Goal: Check status: Check status

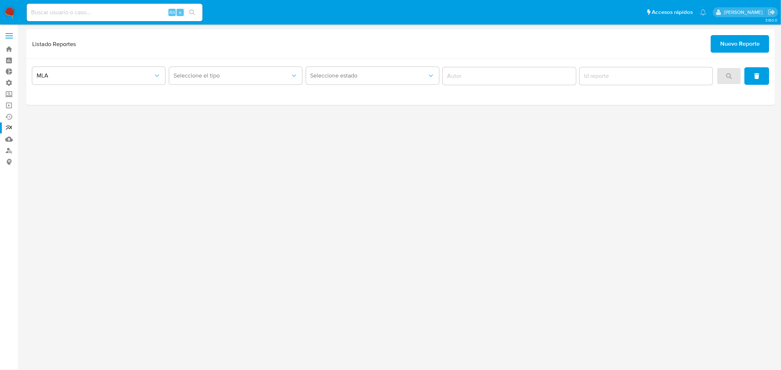
click at [126, 16] on input at bounding box center [115, 13] width 176 height 10
click at [123, 13] on input at bounding box center [115, 13] width 176 height 10
paste input "fBSwHdw3KXCvyi6TGIRvaZ3A"
type input "fBSwHdw3KXCvyi6TGIRvaZ3A"
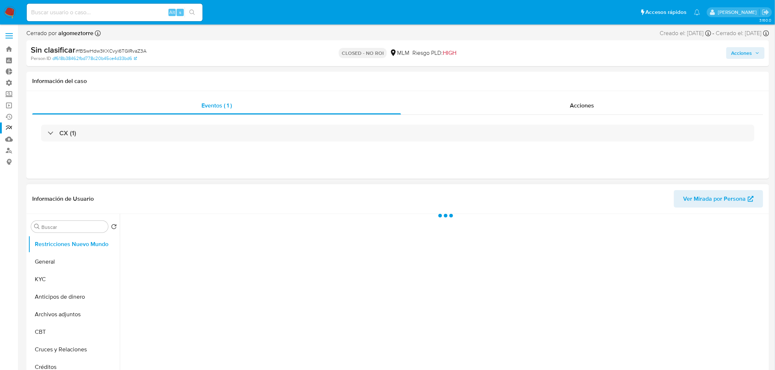
select select "10"
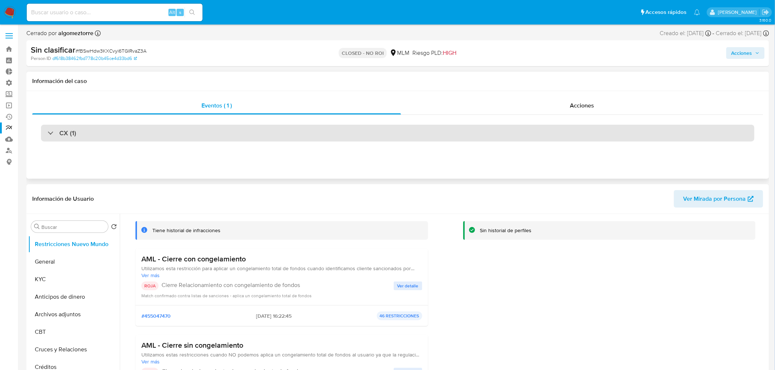
click at [181, 130] on div "CX (1)" at bounding box center [397, 133] width 713 height 17
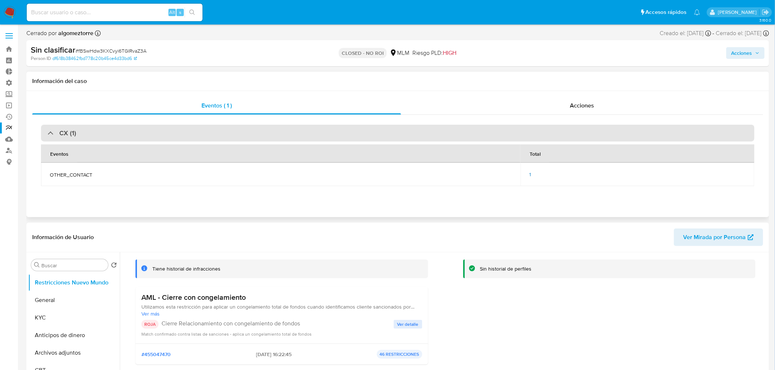
click at [71, 138] on div "CX (1)" at bounding box center [397, 133] width 713 height 17
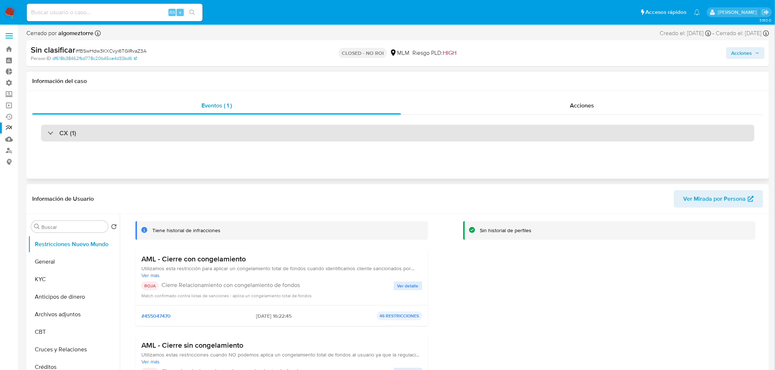
click at [71, 138] on div "CX (1)" at bounding box center [397, 133] width 713 height 17
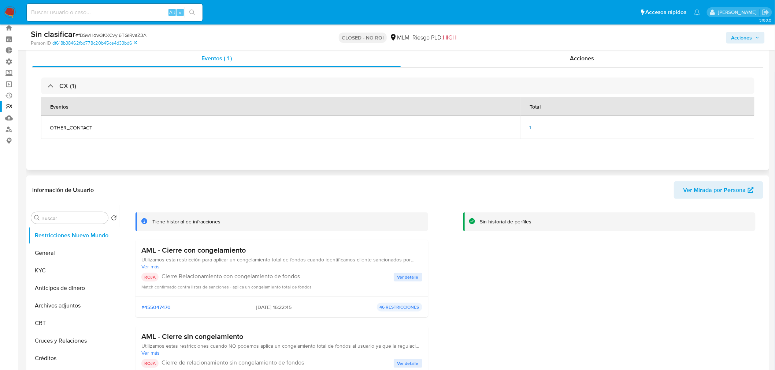
scroll to position [41, 0]
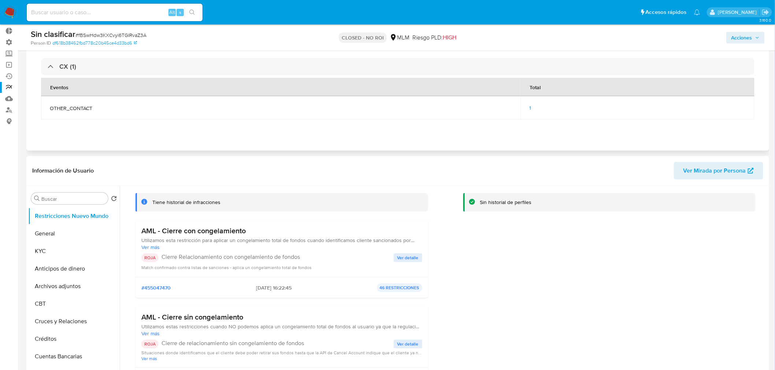
click at [531, 109] on span "1" at bounding box center [530, 107] width 2 height 7
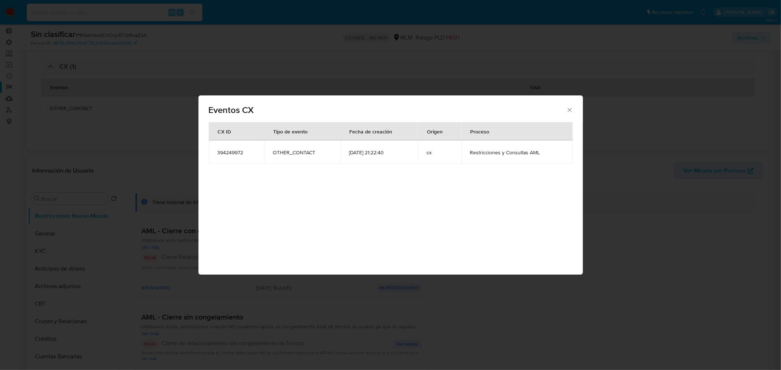
click at [573, 111] on icon "Cerrar" at bounding box center [569, 110] width 7 height 7
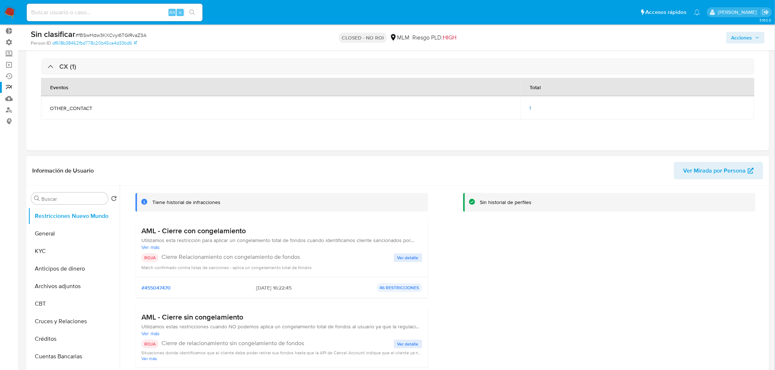
scroll to position [0, 0]
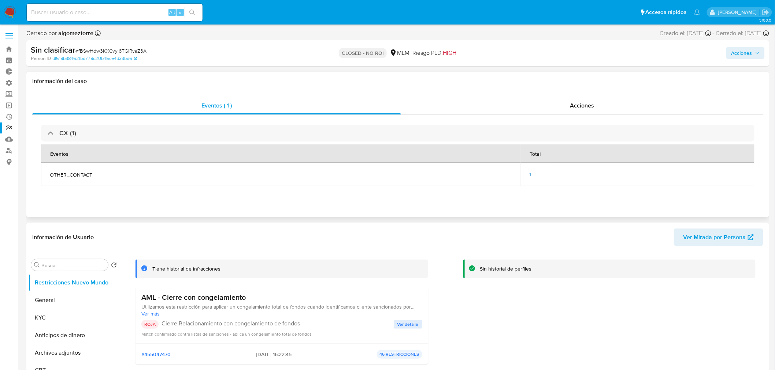
click at [528, 174] on td "1" at bounding box center [637, 174] width 234 height 23
click at [532, 176] on div "1" at bounding box center [637, 174] width 216 height 7
click at [530, 173] on span "1" at bounding box center [530, 174] width 2 height 7
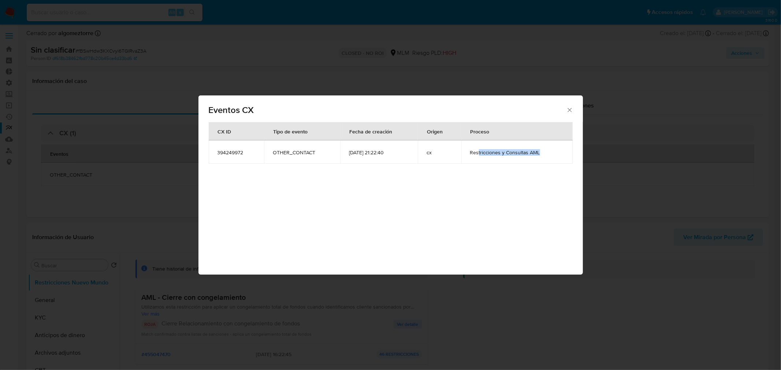
drag, startPoint x: 480, startPoint y: 154, endPoint x: 544, endPoint y: 155, distance: 64.1
click at [544, 155] on span "Restricciones y Consultas AML" at bounding box center [517, 152] width 94 height 7
click at [508, 202] on div "Eventos CX CX ID Tipo de evento Fecha de creación Origen Proceso [PHONE_NUMBER]…" at bounding box center [390, 185] width 384 height 179
click at [570, 111] on icon "Cerrar" at bounding box center [569, 110] width 4 height 4
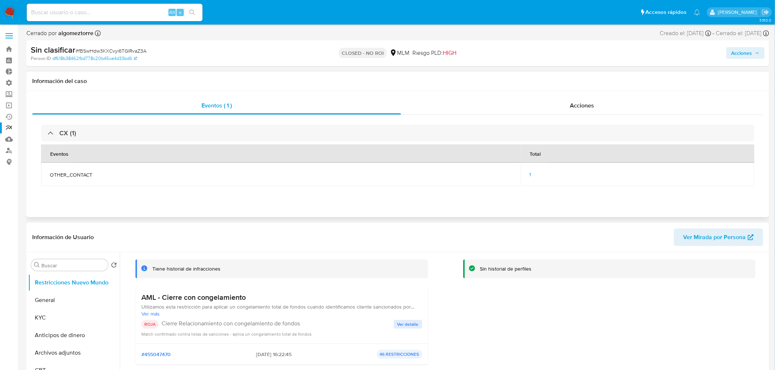
click at [530, 175] on span "1" at bounding box center [530, 174] width 2 height 7
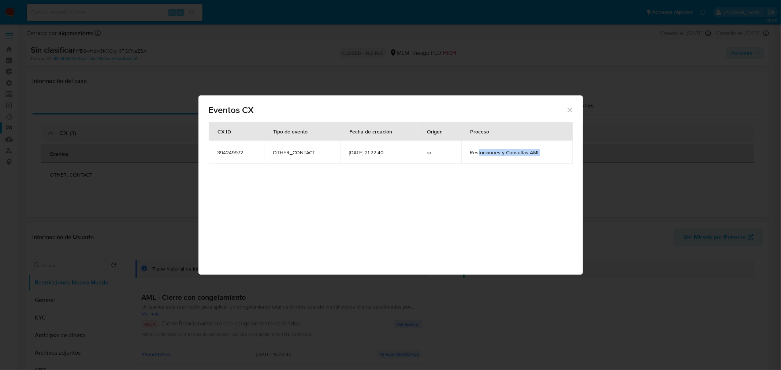
drag, startPoint x: 480, startPoint y: 153, endPoint x: 548, endPoint y: 157, distance: 68.2
click at [548, 157] on td "Restricciones y Consultas AML" at bounding box center [516, 152] width 111 height 23
drag, startPoint x: 536, startPoint y: 156, endPoint x: 488, endPoint y: 158, distance: 48.4
click at [488, 158] on td "Restricciones y Consultas AML" at bounding box center [516, 152] width 111 height 23
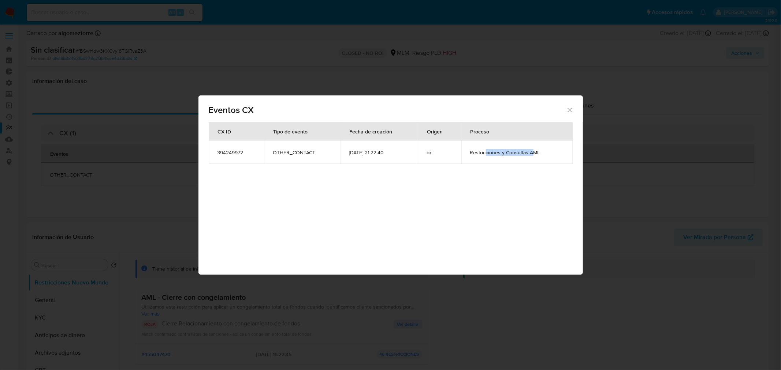
click at [488, 158] on td "Restricciones y Consultas AML" at bounding box center [516, 152] width 111 height 23
click at [566, 110] on icon "Cerrar" at bounding box center [569, 110] width 7 height 7
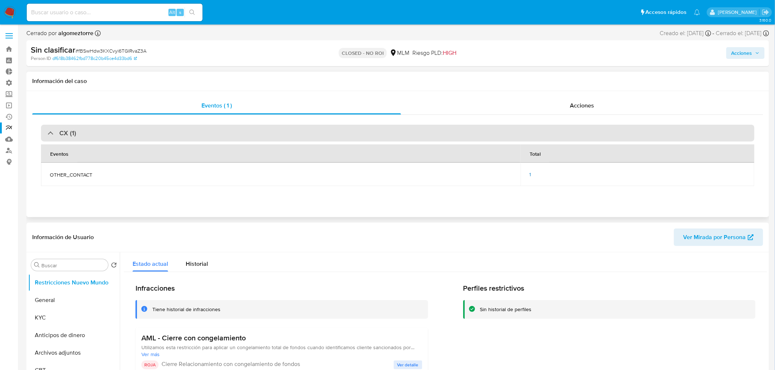
click at [48, 133] on div at bounding box center [48, 133] width 0 height 0
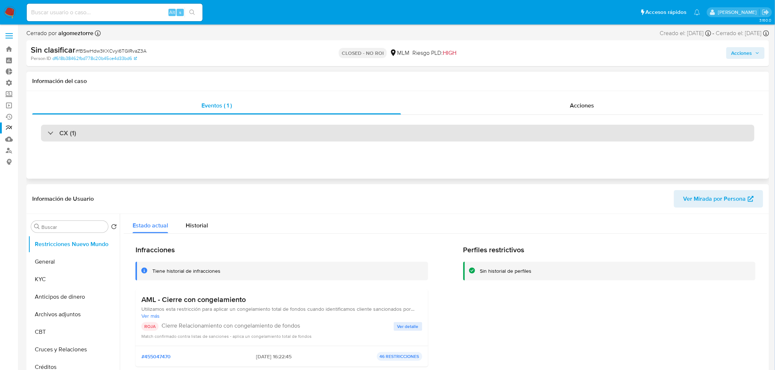
click at [52, 134] on div "CX (1)" at bounding box center [62, 133] width 29 height 8
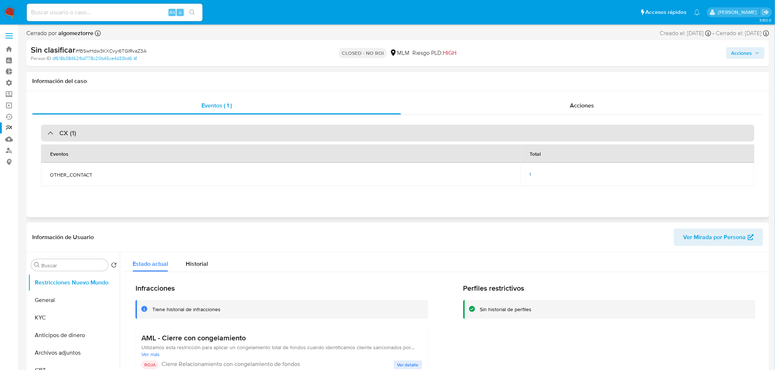
click at [48, 133] on div at bounding box center [48, 133] width 0 height 0
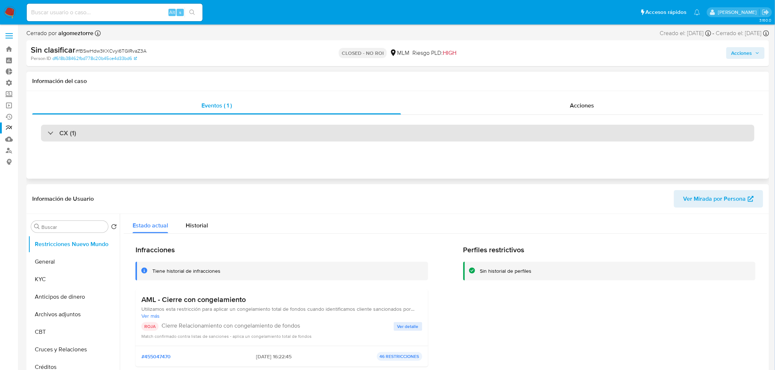
click at [188, 134] on div "CX (1)" at bounding box center [397, 133] width 713 height 17
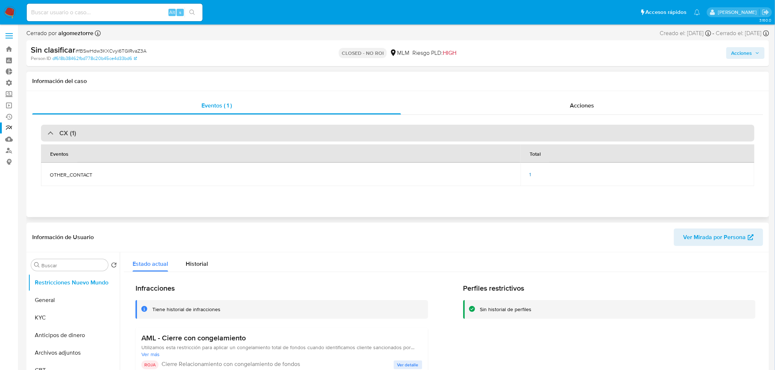
click at [199, 131] on div "CX (1)" at bounding box center [397, 133] width 713 height 17
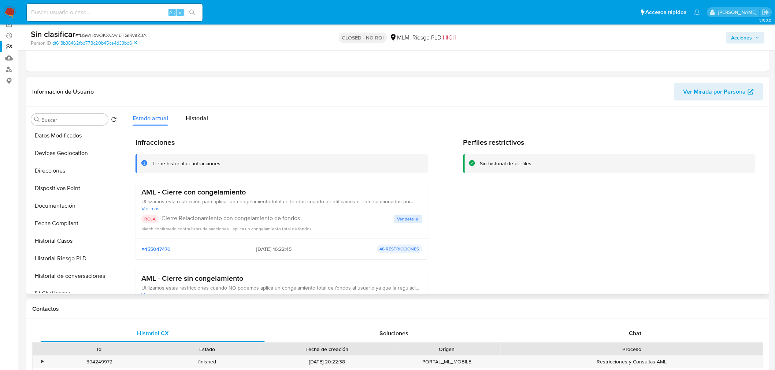
scroll to position [162, 0]
click at [68, 243] on button "Historial Casos" at bounding box center [71, 239] width 86 height 18
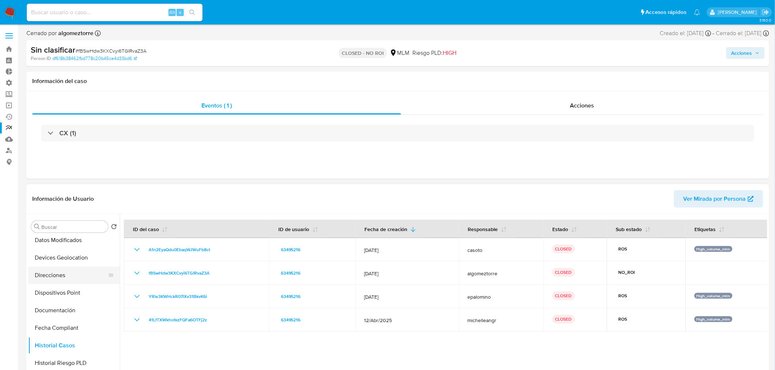
scroll to position [0, 0]
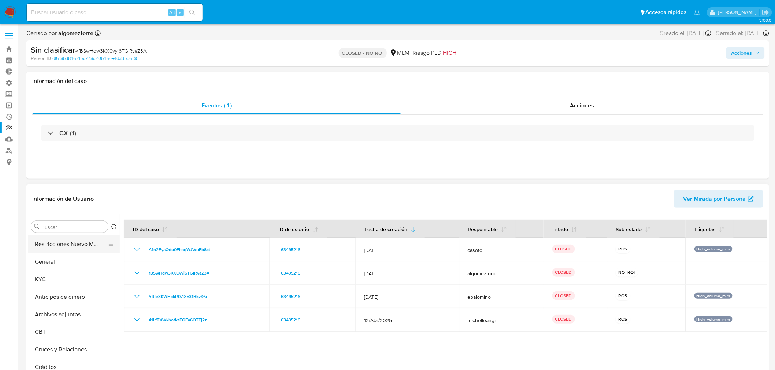
click at [67, 245] on button "Restricciones Nuevo Mundo" at bounding box center [71, 245] width 86 height 18
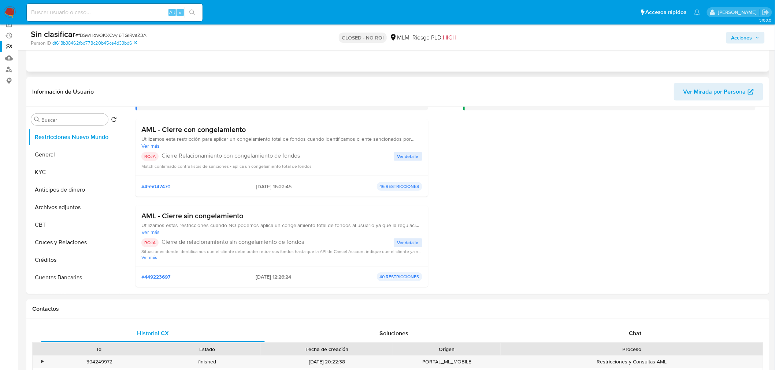
scroll to position [81, 0]
